Goal: Share content: Distribute website content to other platforms or users

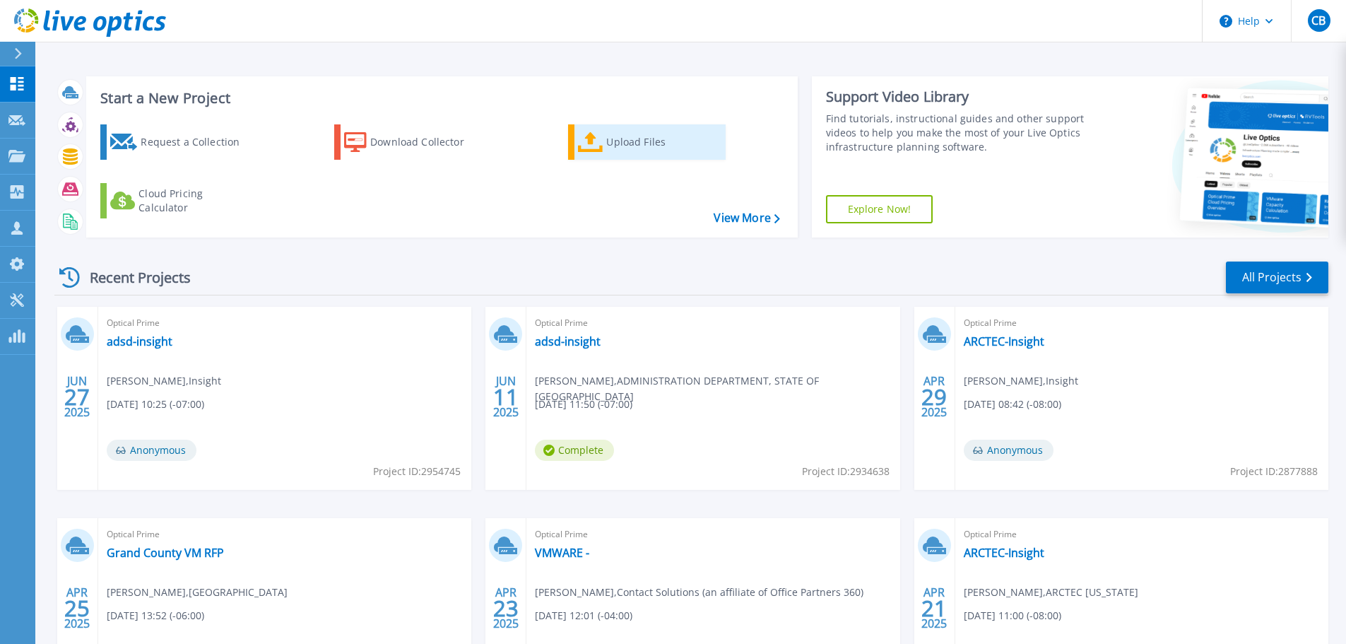
click at [624, 143] on div "Upload Files" at bounding box center [662, 142] width 113 height 28
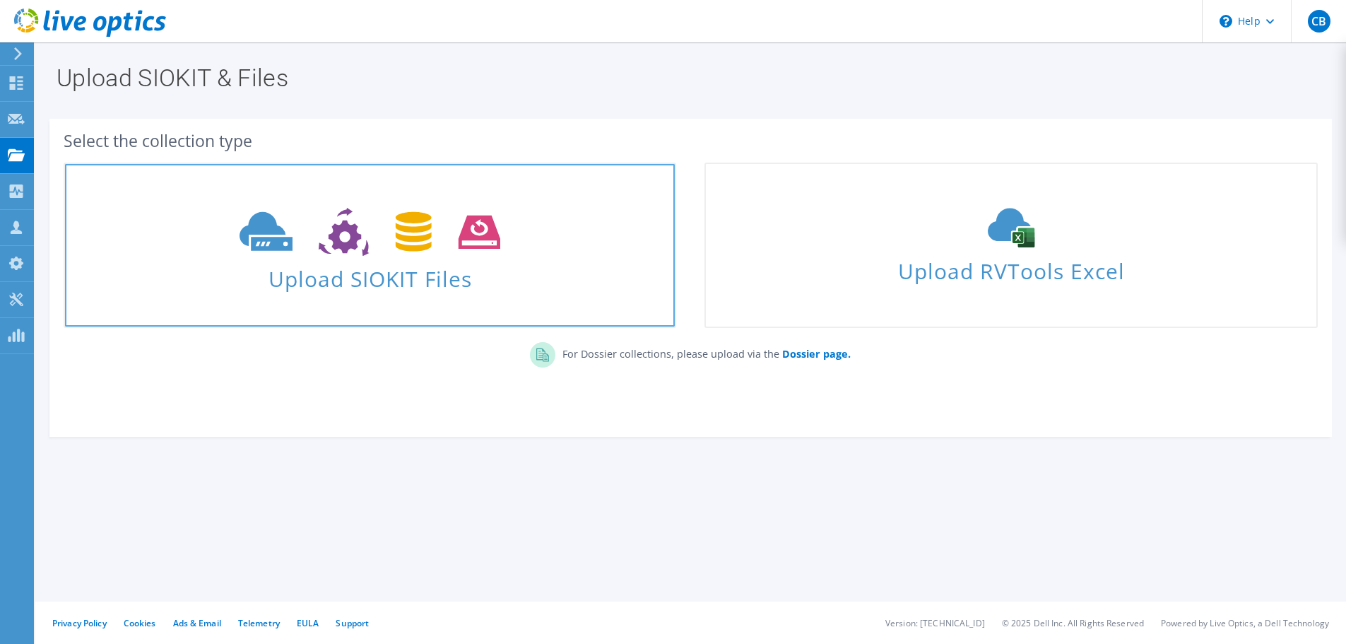
click at [440, 286] on span "Upload SIOKIT Files" at bounding box center [370, 274] width 610 height 30
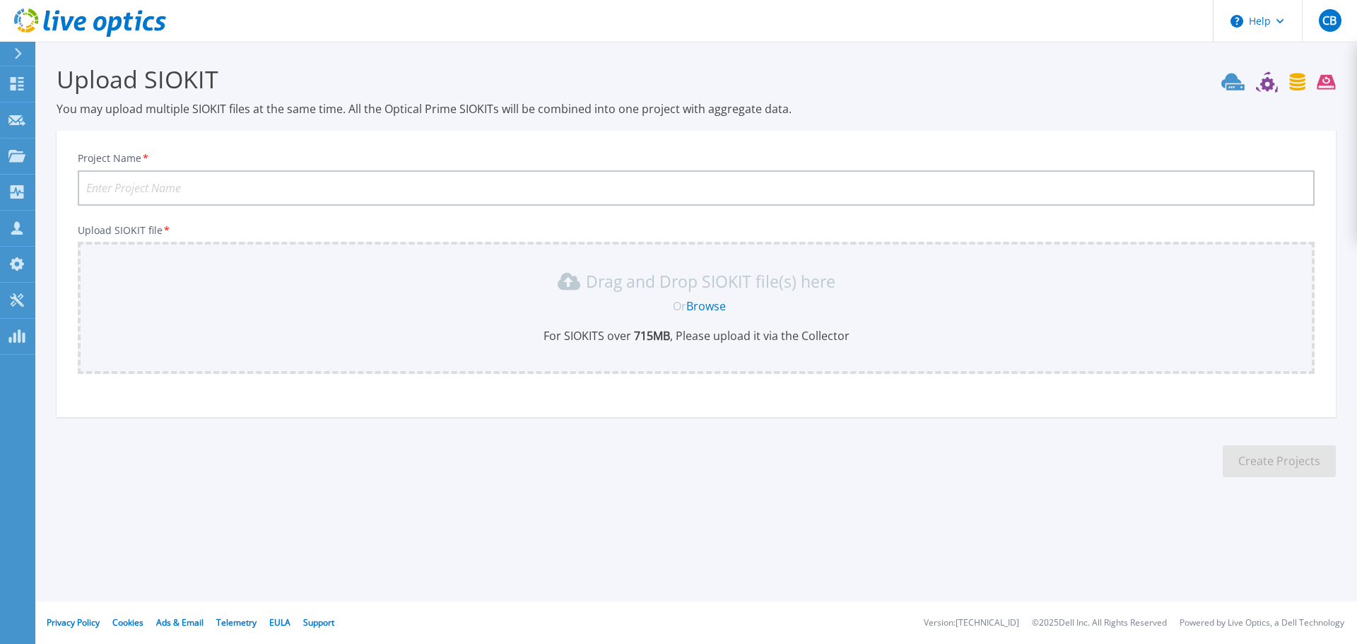
click at [146, 184] on input "Project Name *" at bounding box center [696, 187] width 1237 height 35
click at [201, 181] on input "Project Name *" at bounding box center [696, 187] width 1237 height 35
paste input "Calcasieu Clerk of Court - Assessment"
type input "Calcasieu Clerk of Court - Assessment"
click at [707, 303] on link "Browse" at bounding box center [706, 306] width 40 height 16
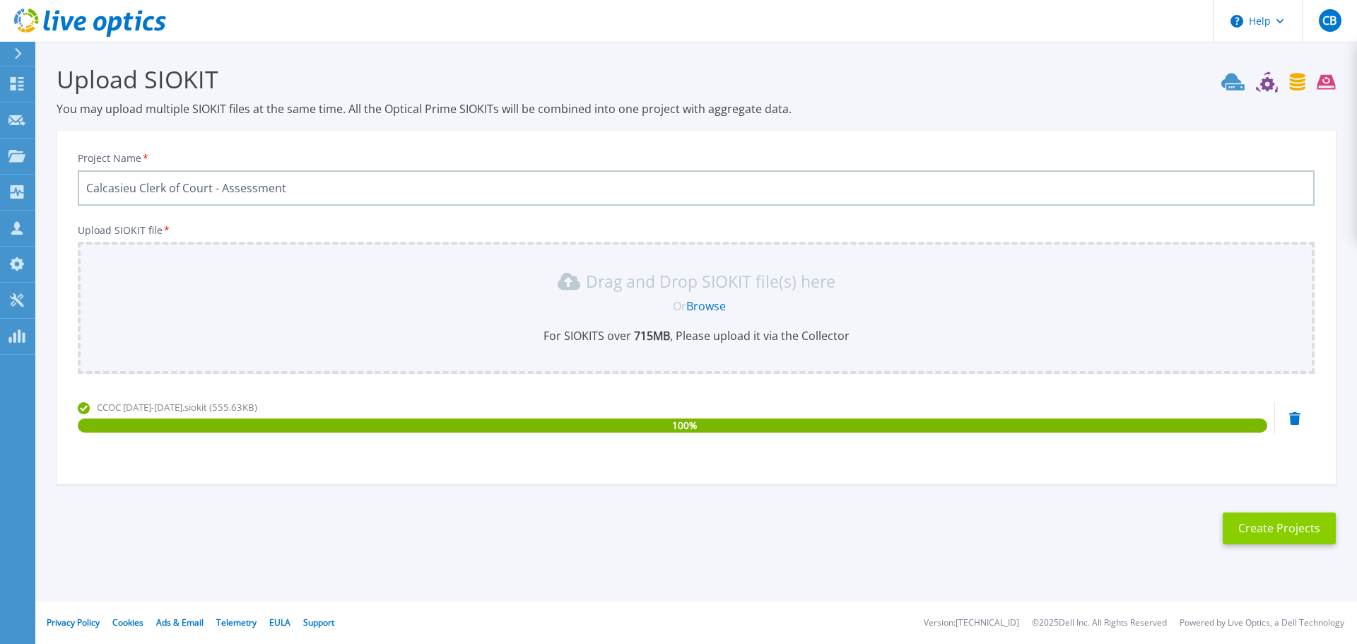
click at [1280, 530] on button "Create Projects" at bounding box center [1279, 528] width 113 height 32
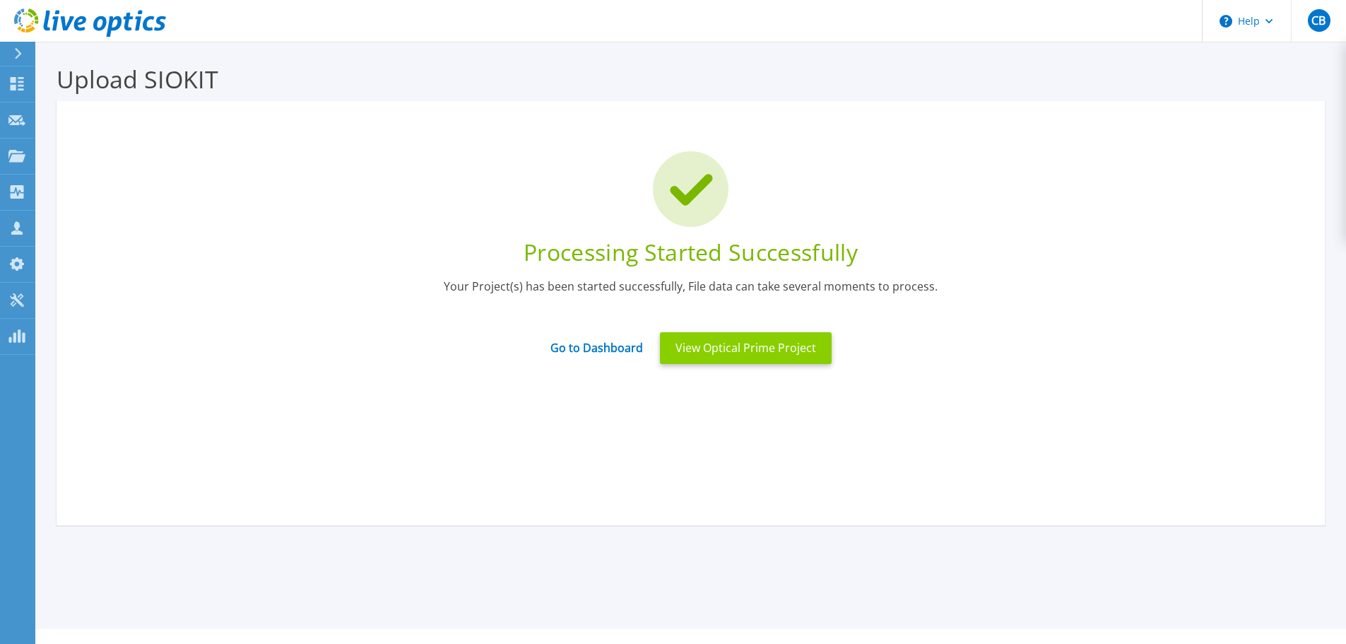
click at [761, 353] on button "View Optical Prime Project" at bounding box center [746, 348] width 172 height 32
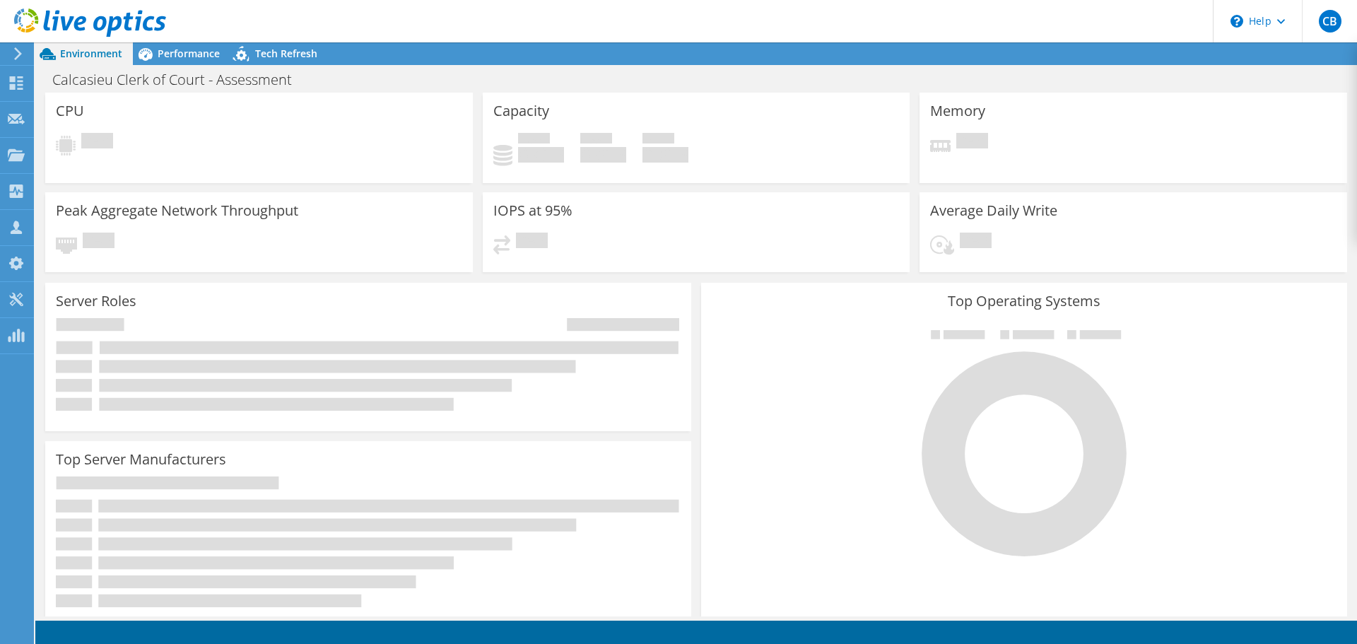
radio input "true"
radio input "false"
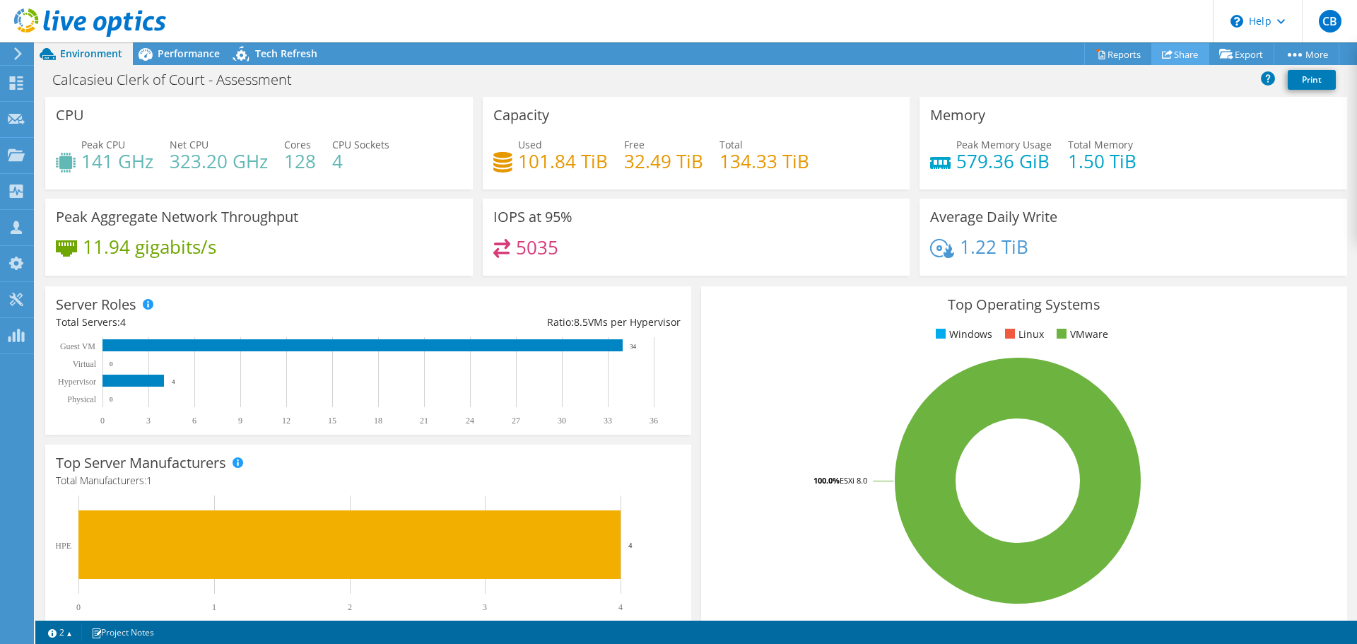
drag, startPoint x: 1173, startPoint y: 54, endPoint x: 1173, endPoint y: 43, distance: 10.6
click at [1173, 53] on link "Share" at bounding box center [1180, 54] width 58 height 22
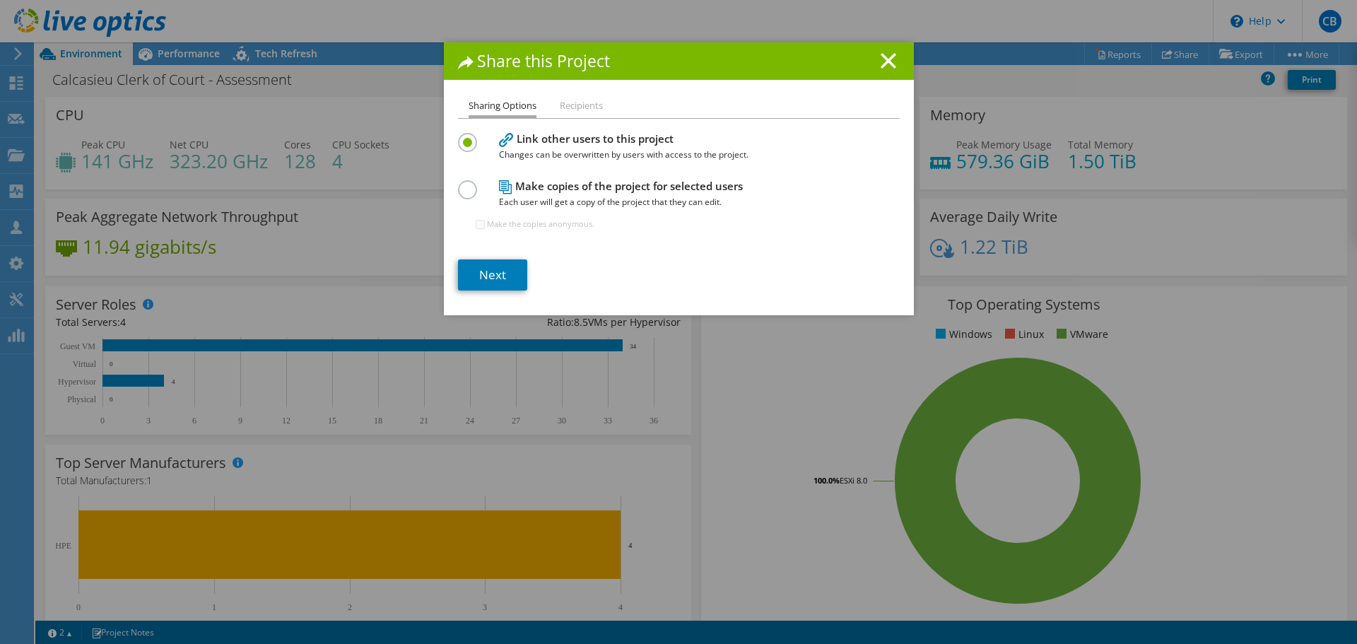
click at [578, 101] on li "Recipients" at bounding box center [581, 107] width 43 height 18
click at [578, 105] on li "Recipients" at bounding box center [581, 107] width 43 height 18
click at [488, 280] on link "Next" at bounding box center [492, 274] width 69 height 31
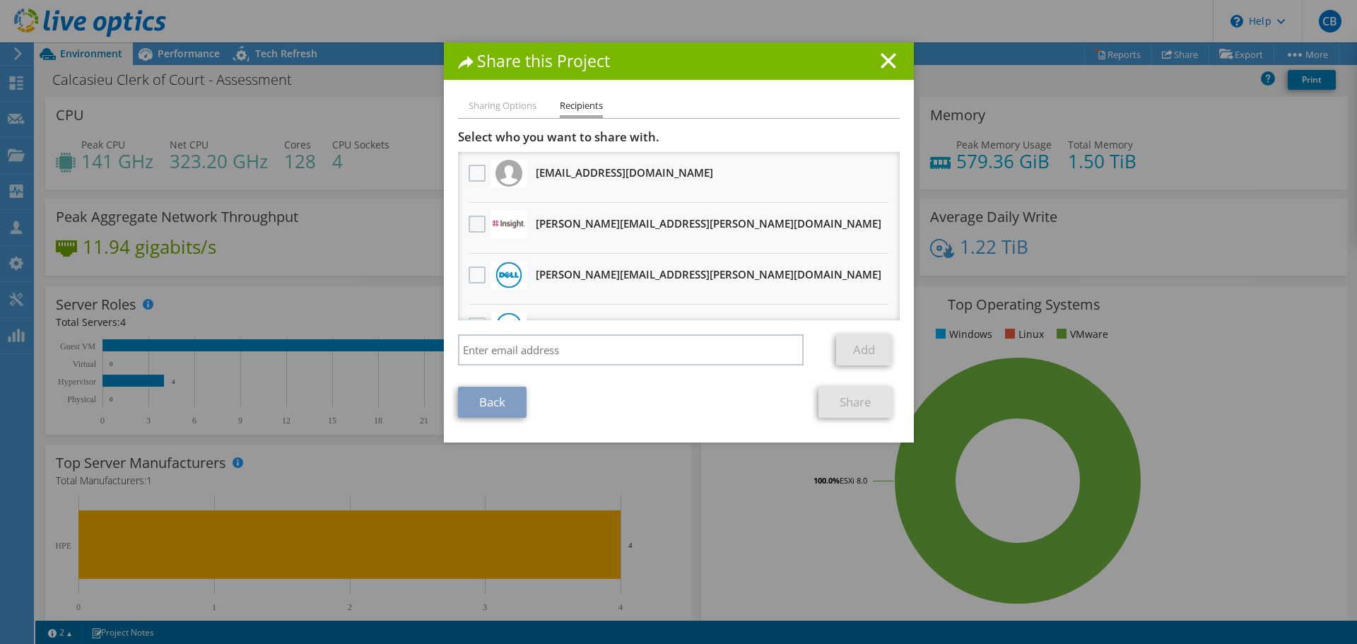
click at [465, 223] on div at bounding box center [477, 225] width 24 height 30
click at [469, 223] on label at bounding box center [479, 224] width 20 height 17
click at [0, 0] on input "checkbox" at bounding box center [0, 0] width 0 height 0
click at [840, 406] on link "Share" at bounding box center [855, 402] width 74 height 31
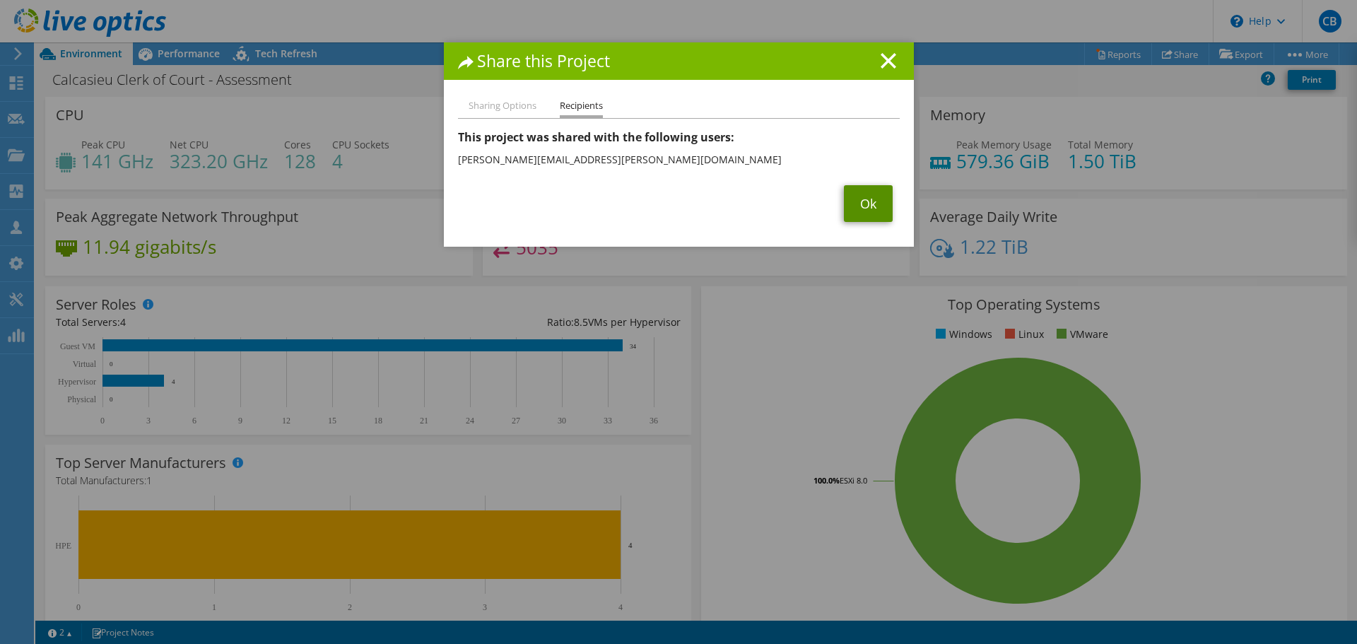
click at [862, 204] on link "Ok" at bounding box center [868, 203] width 49 height 37
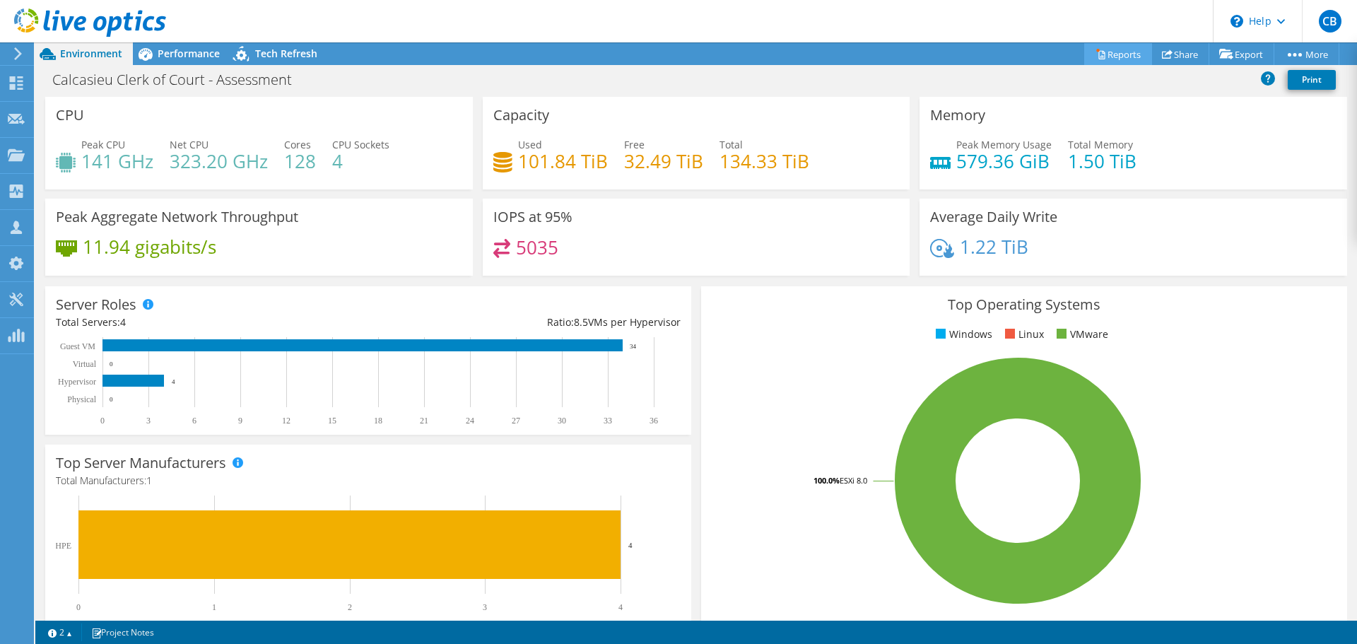
click at [1096, 50] on link "Reports" at bounding box center [1118, 54] width 68 height 22
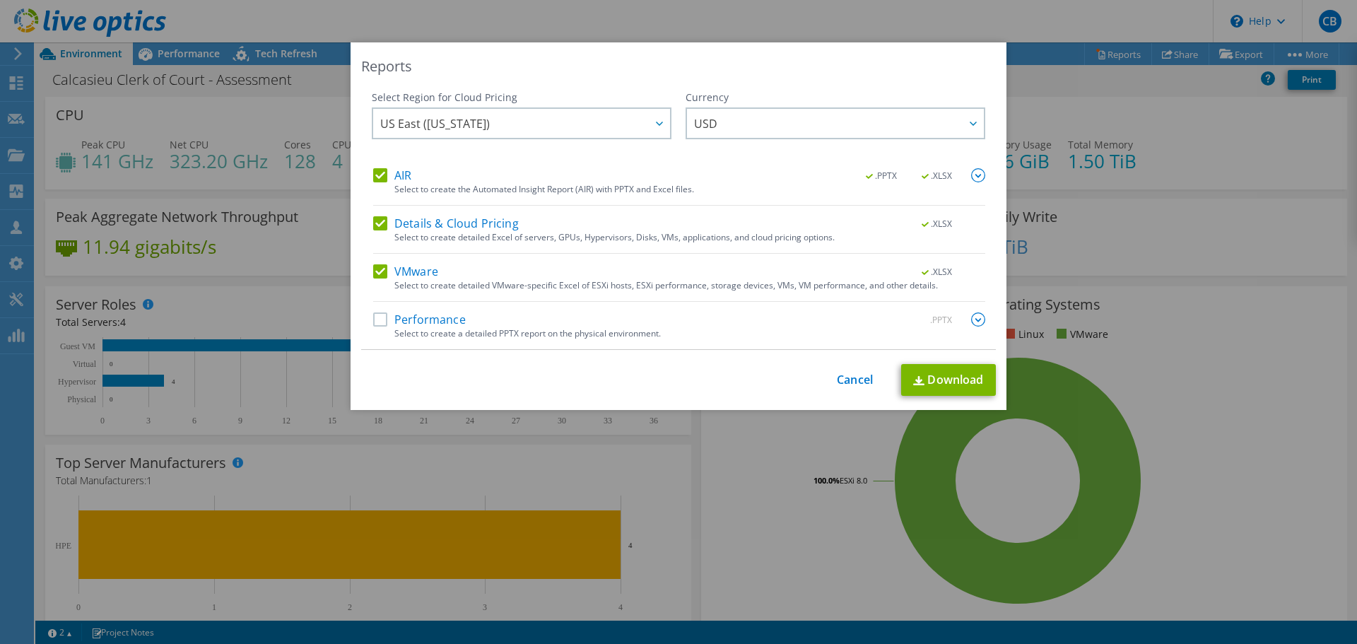
click at [378, 317] on label "Performance" at bounding box center [419, 319] width 93 height 14
click at [0, 0] on input "Performance" at bounding box center [0, 0] width 0 height 0
click at [951, 379] on link "Download" at bounding box center [948, 380] width 95 height 32
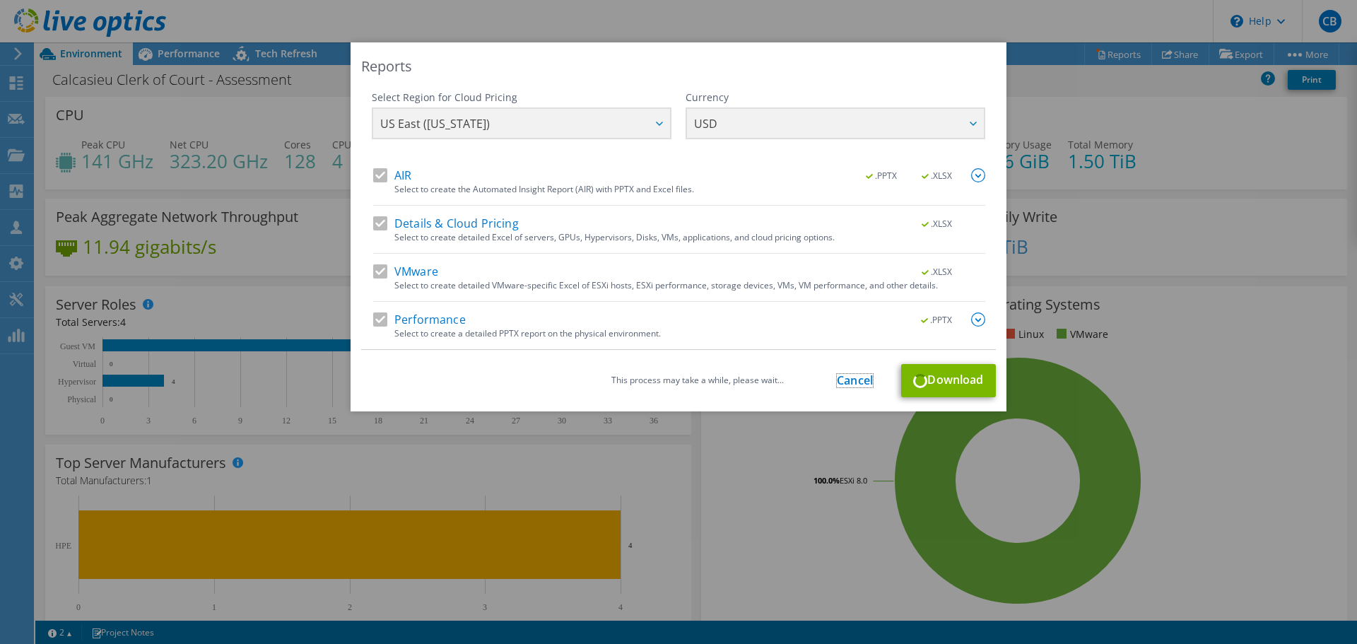
click at [847, 377] on link "Cancel" at bounding box center [855, 380] width 36 height 13
